Goal: Find specific page/section: Find specific page/section

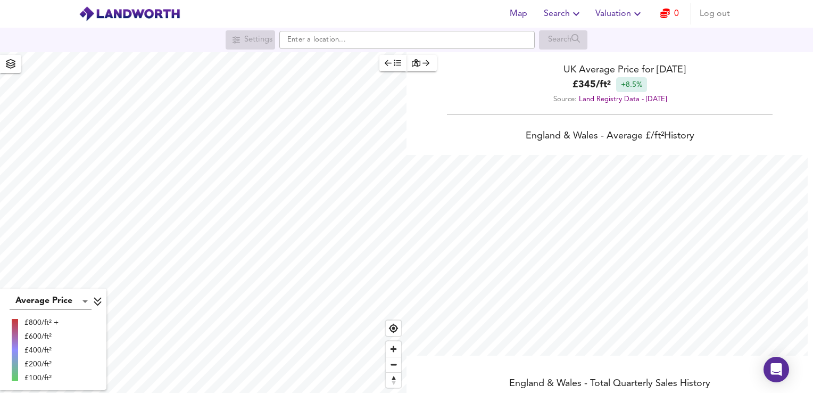
scroll to position [393, 813]
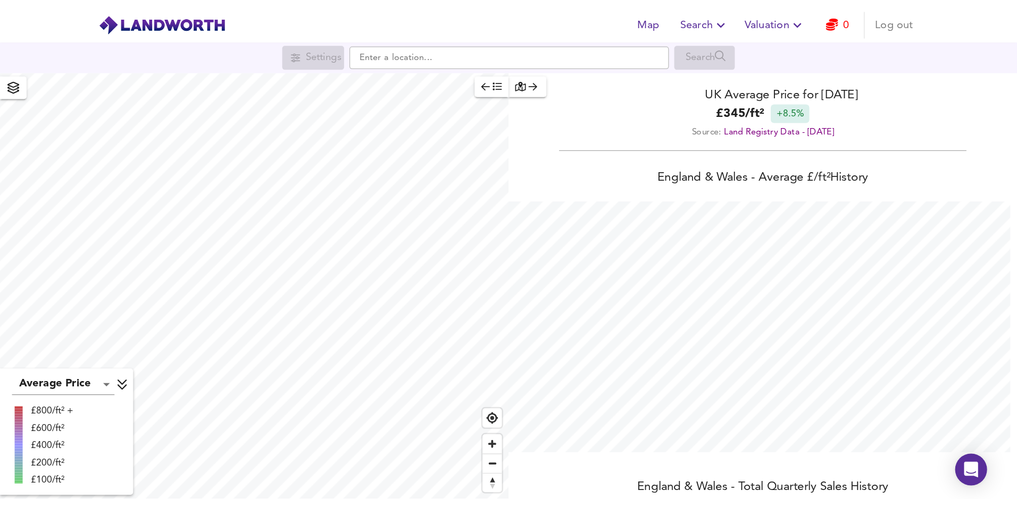
scroll to position [393, 813]
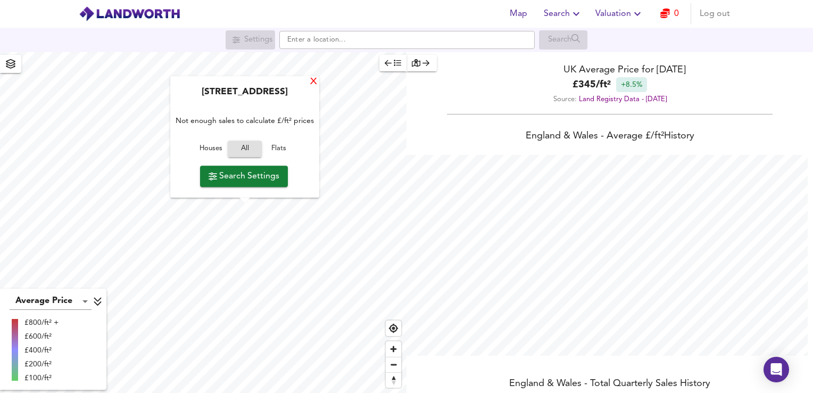
click at [315, 83] on div "X" at bounding box center [313, 82] width 9 height 10
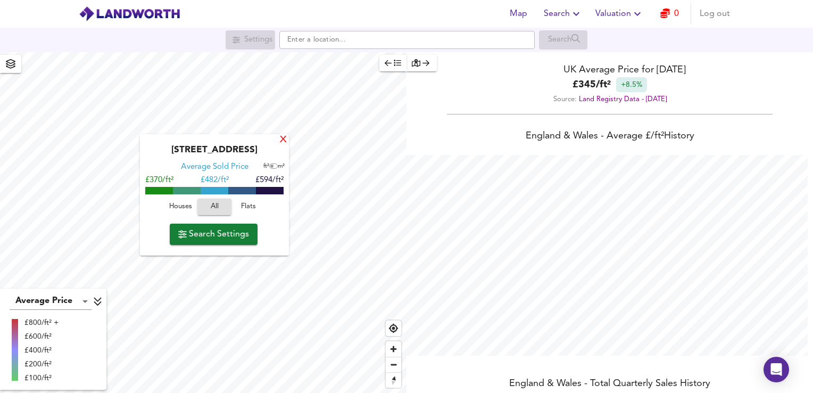
click at [283, 141] on div "X" at bounding box center [283, 140] width 9 height 10
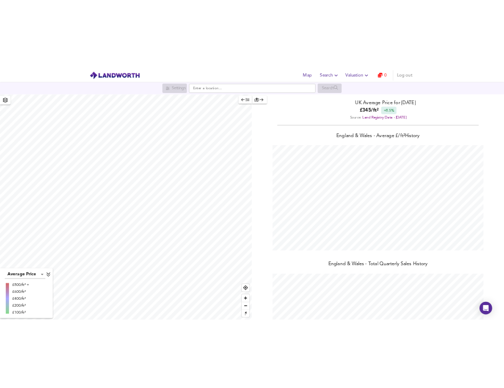
scroll to position [531536, 531421]
